Goal: Information Seeking & Learning: Learn about a topic

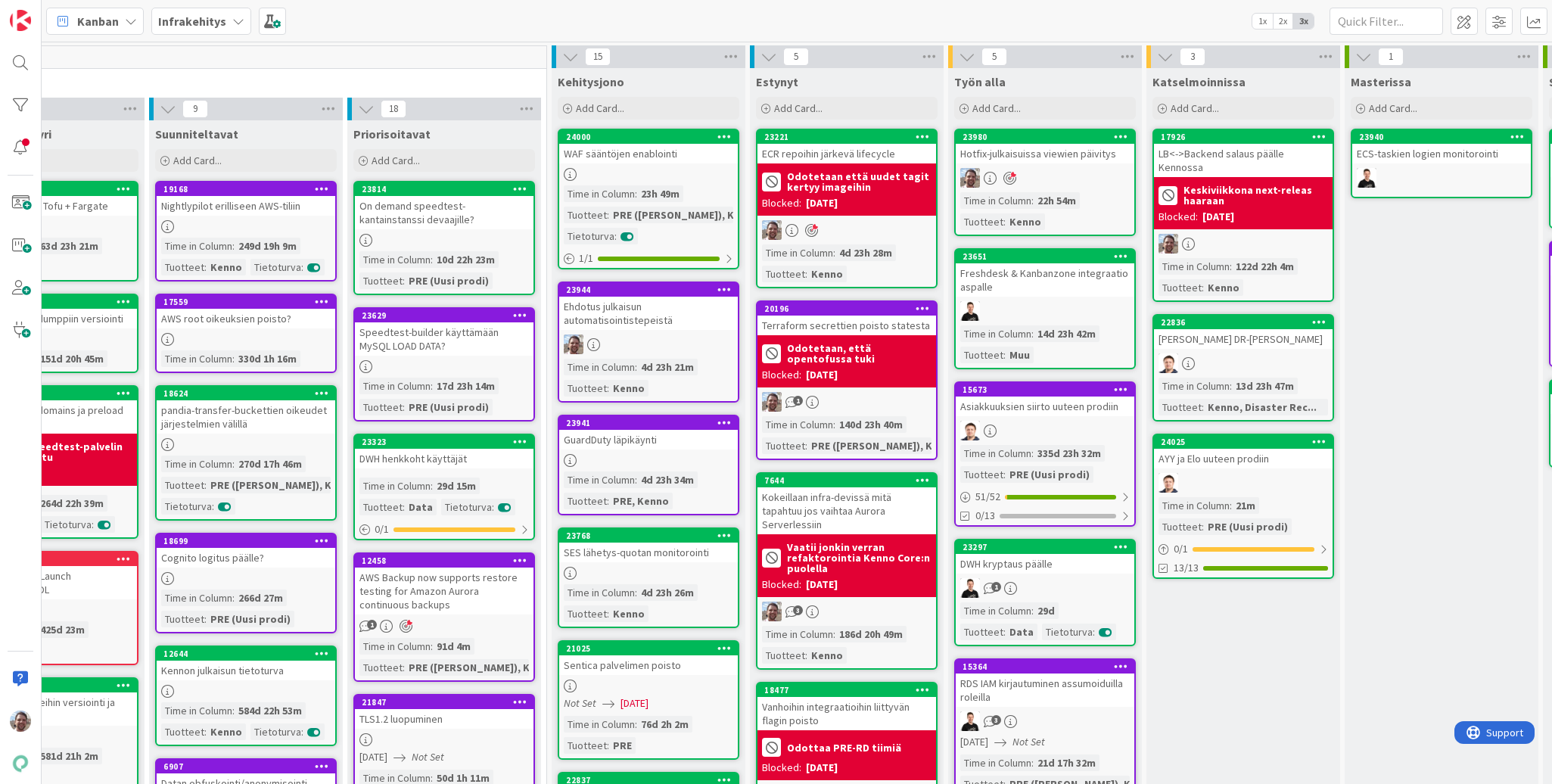
scroll to position [0, 106]
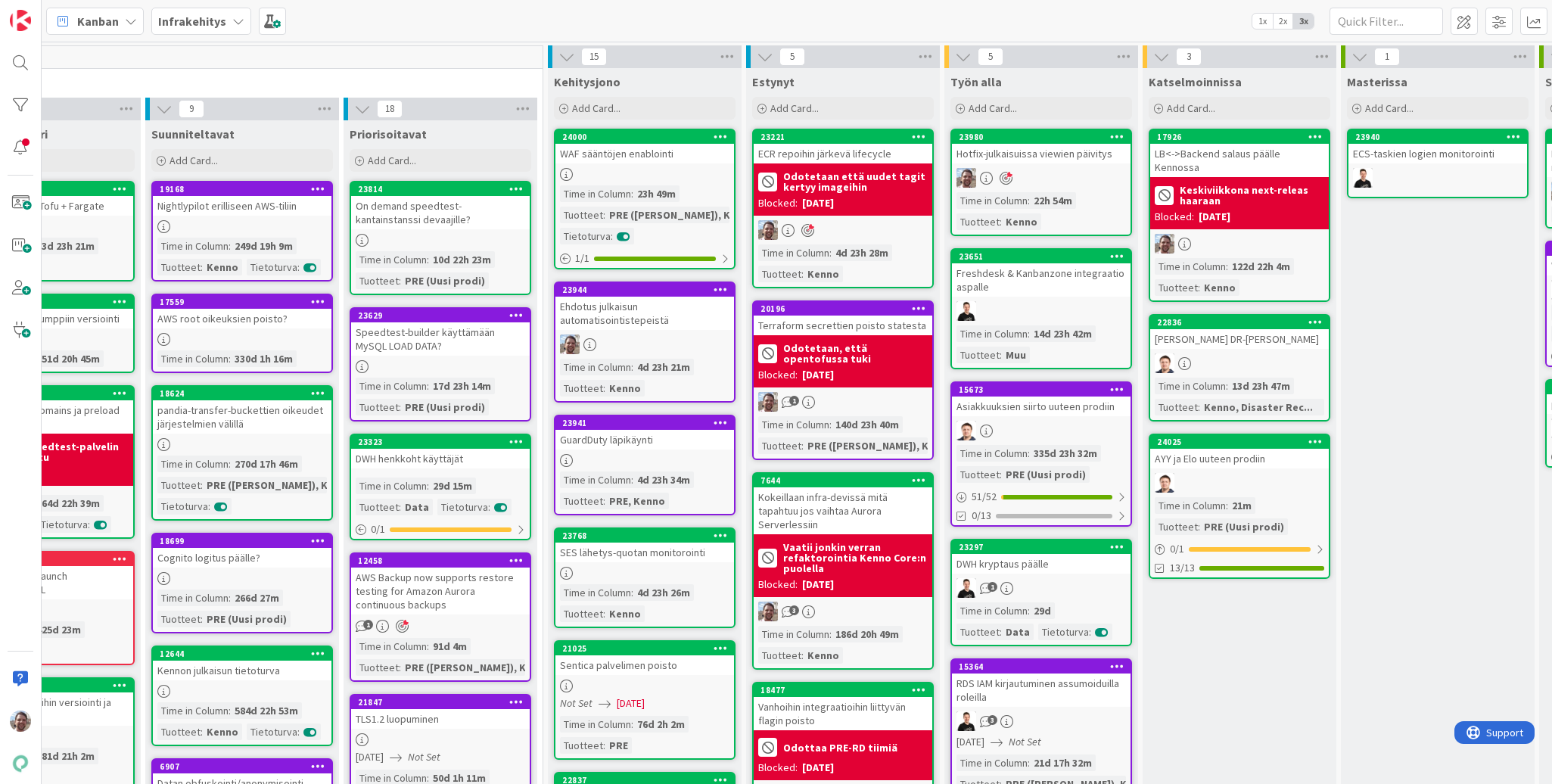
click at [1067, 148] on div "Hotfix-julkaisuissa viewien päivitys" at bounding box center [1041, 153] width 178 height 20
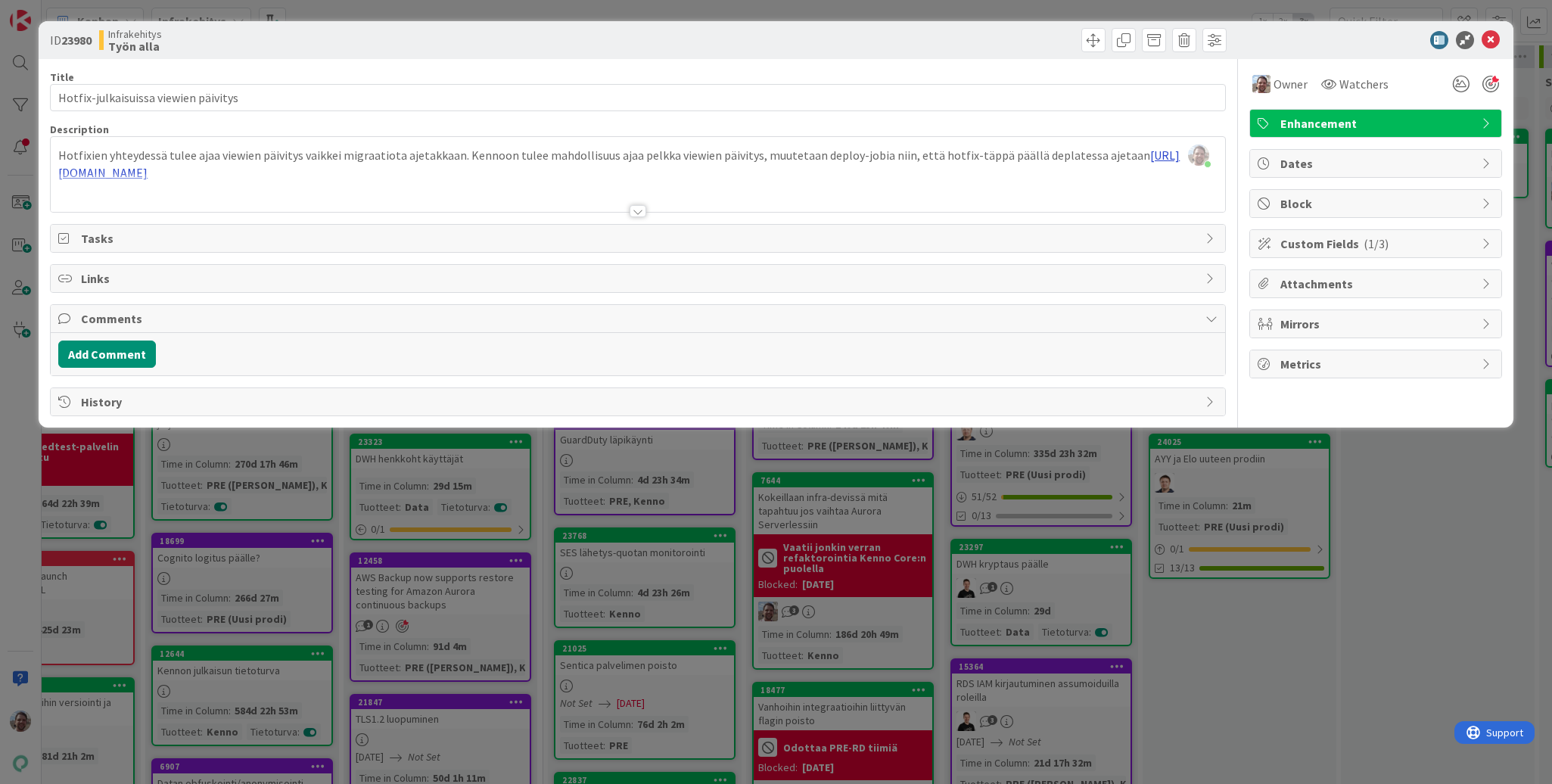
click at [626, 172] on p "Hotfixien yhteydessä tulee ajaa viewien päivitys vaikkei migraatiota ajetakkaan…" at bounding box center [637, 164] width 1158 height 34
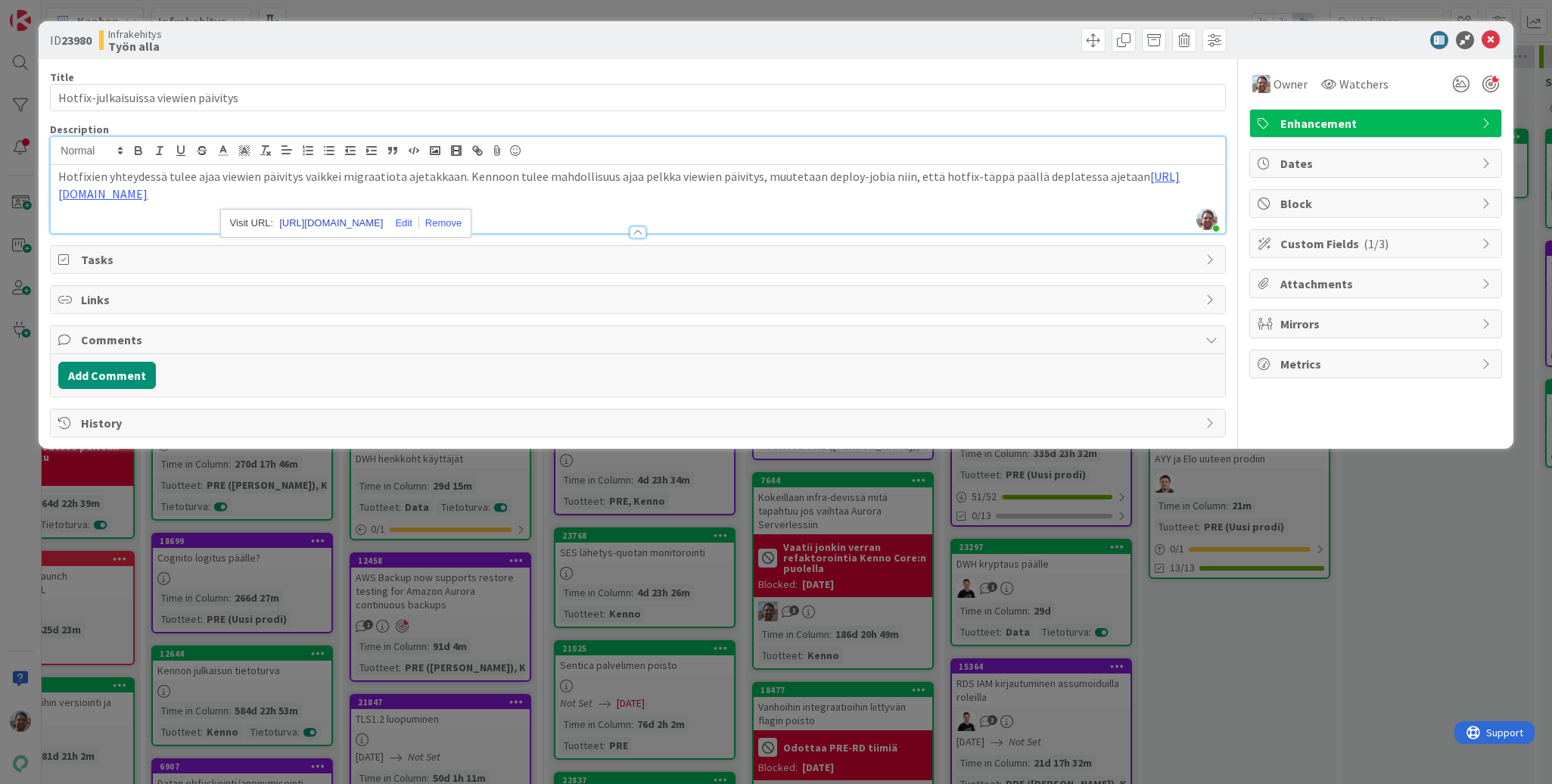
click at [357, 216] on link "https://kanbanzone.io/b/zNAq4MXH/c/23976-cli-laajennus-pelkk%C3%A4-updateFuncti…" at bounding box center [330, 223] width 103 height 20
click at [1489, 35] on icon at bounding box center [1489, 40] width 18 height 18
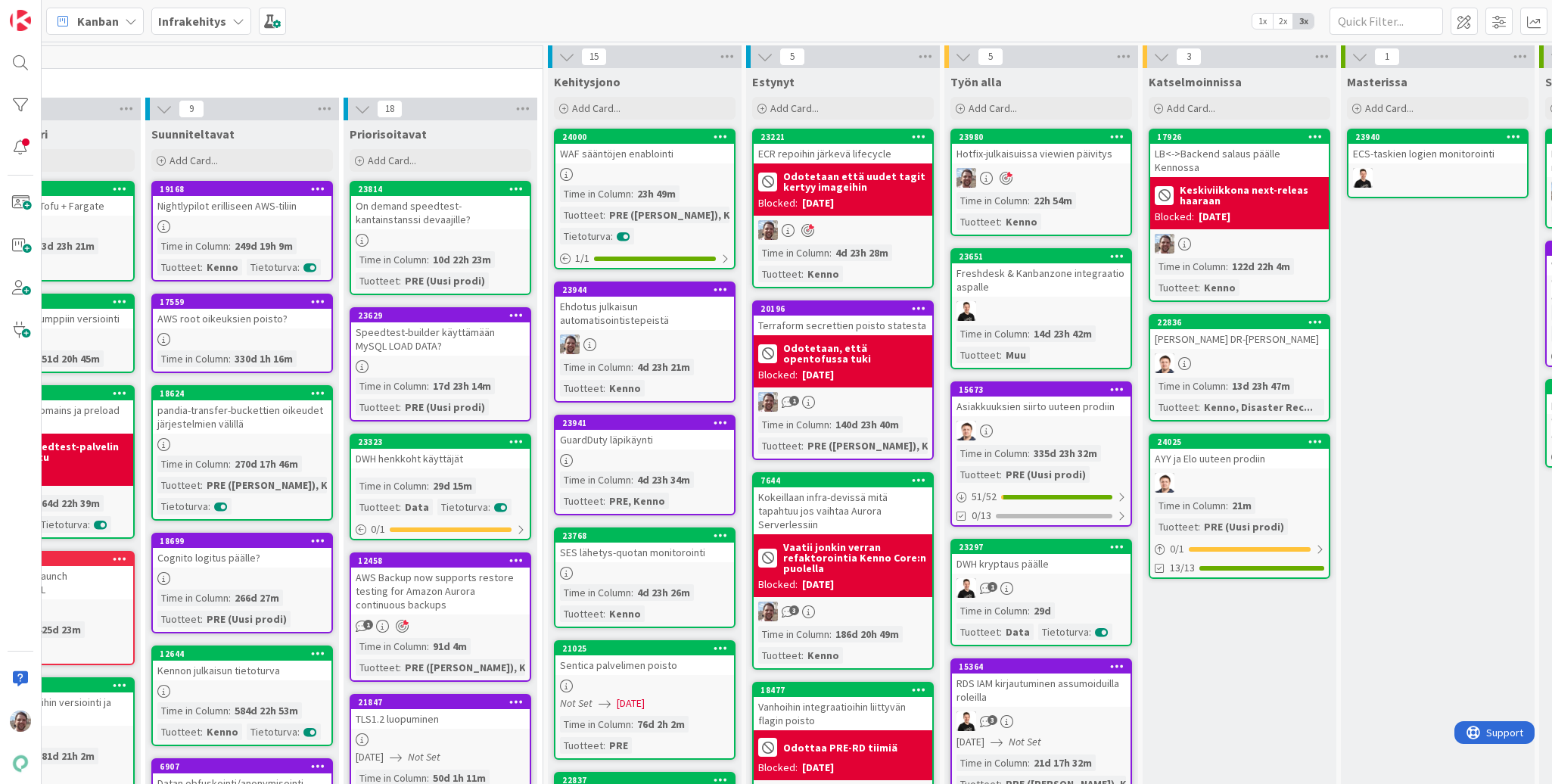
click at [670, 311] on div "Ehdotus julkaisun automatisointistepeistä" at bounding box center [645, 312] width 178 height 33
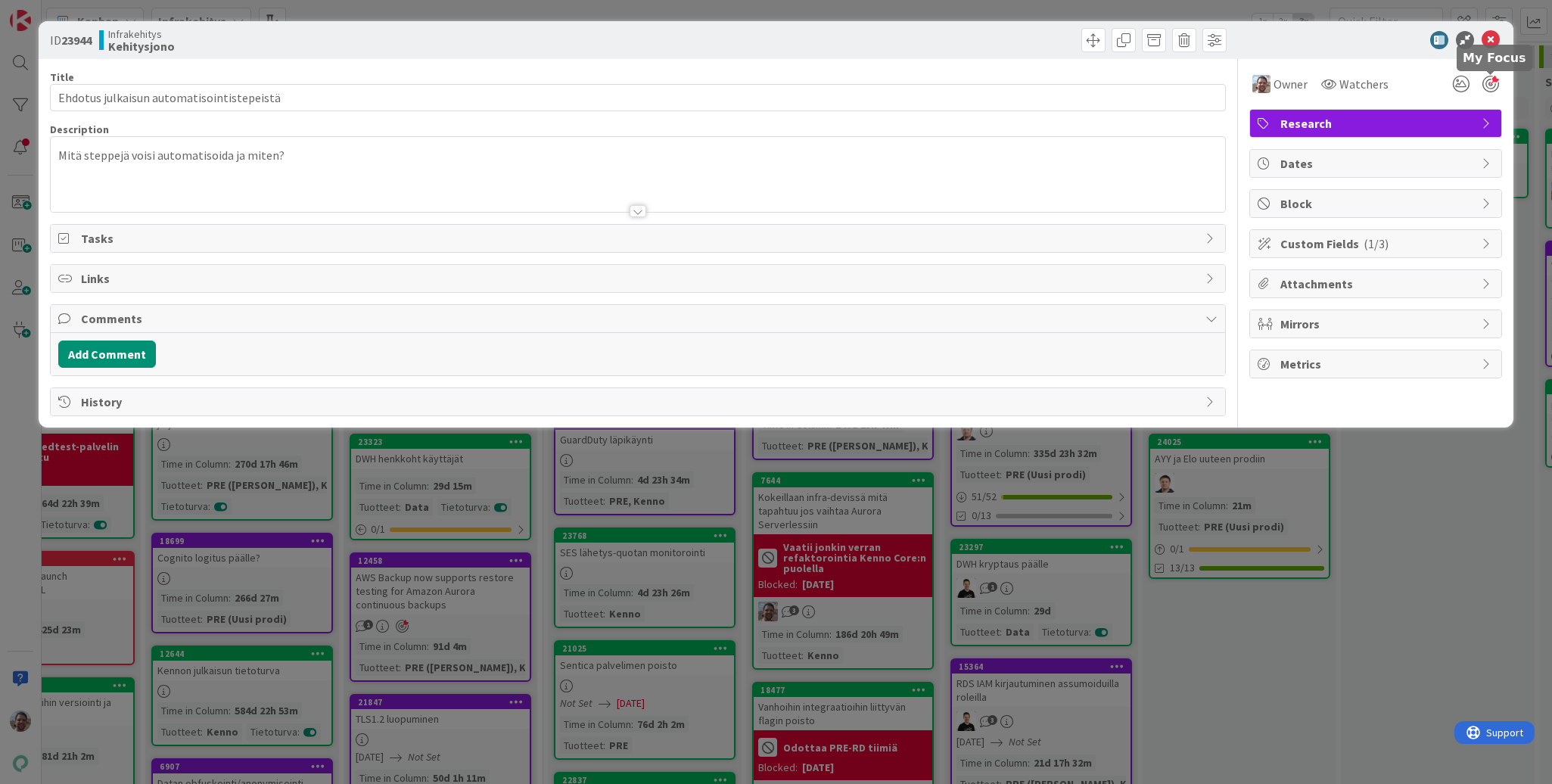
click at [1487, 84] on div at bounding box center [1490, 84] width 17 height 17
click at [1490, 43] on icon at bounding box center [1489, 40] width 18 height 18
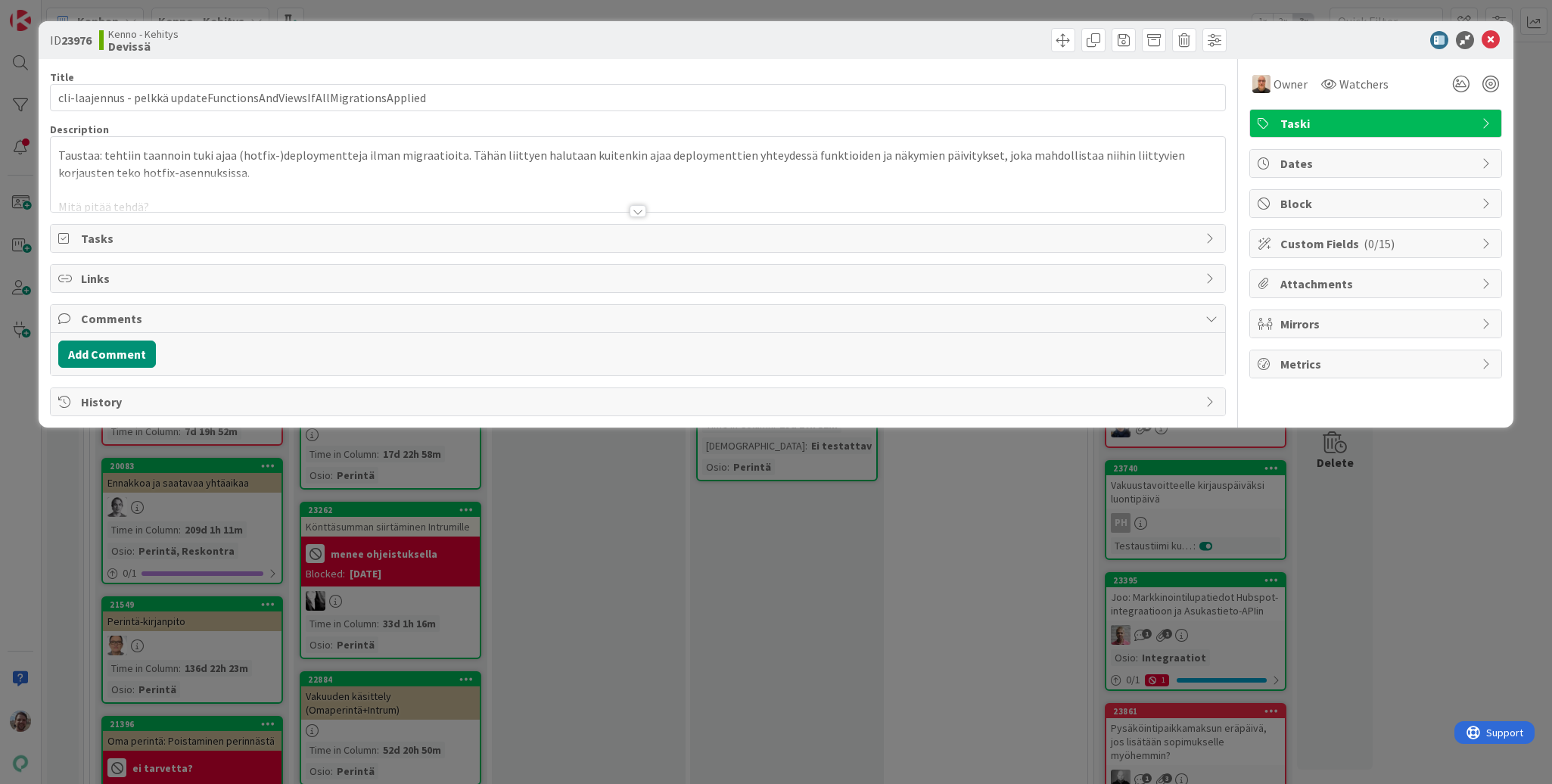
click at [635, 207] on div at bounding box center [638, 211] width 17 height 12
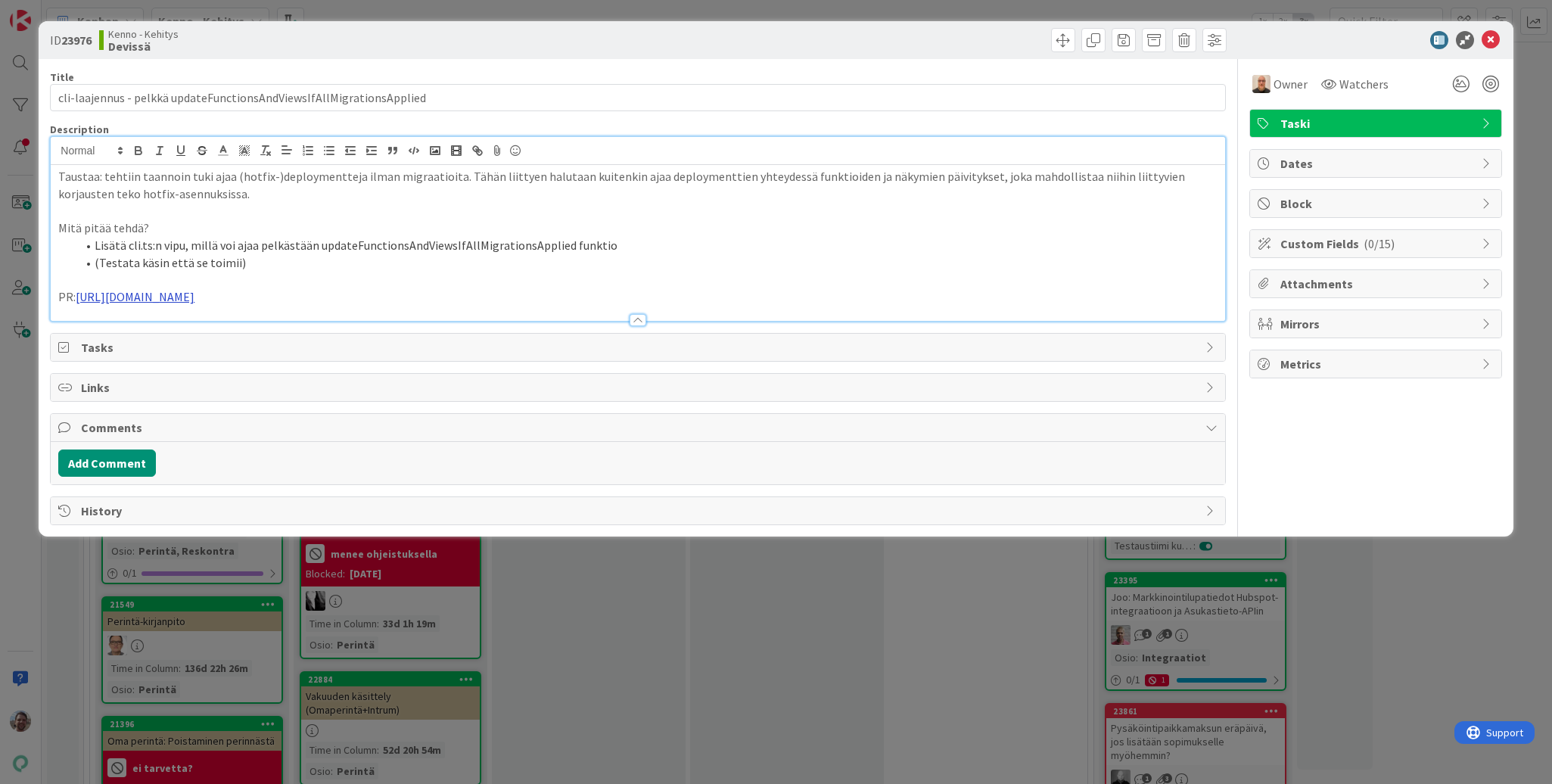
click at [195, 295] on link "[URL][DOMAIN_NAME]" at bounding box center [135, 296] width 119 height 15
click at [206, 329] on link "[URL][DOMAIN_NAME]" at bounding box center [154, 326] width 103 height 20
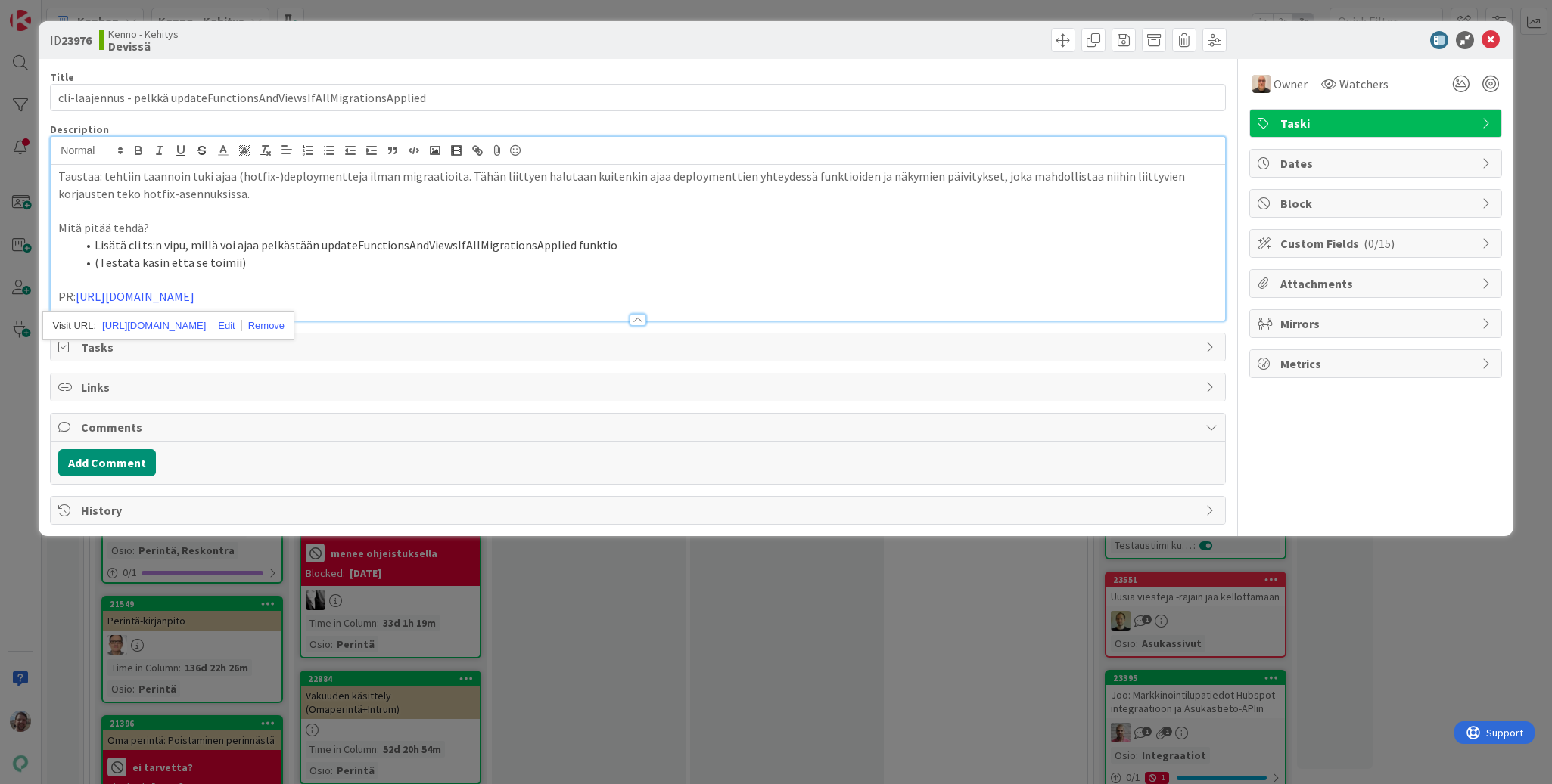
click at [566, 213] on p at bounding box center [637, 211] width 1158 height 17
click at [566, 211] on p at bounding box center [637, 211] width 1158 height 17
